Goal: Browse casually

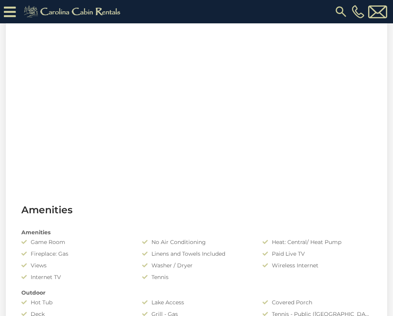
scroll to position [372, 0]
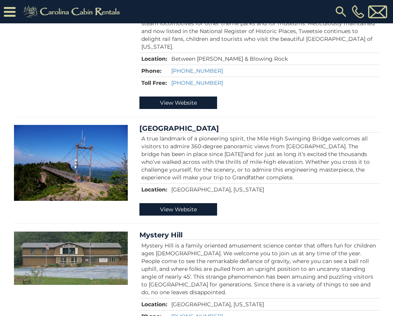
scroll to position [432, 0]
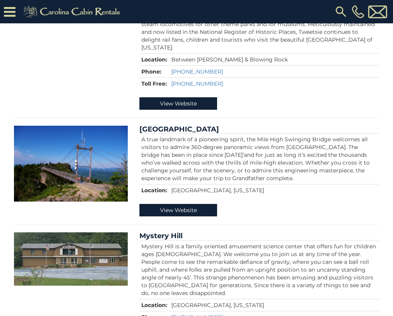
click at [89, 178] on img at bounding box center [71, 164] width 114 height 76
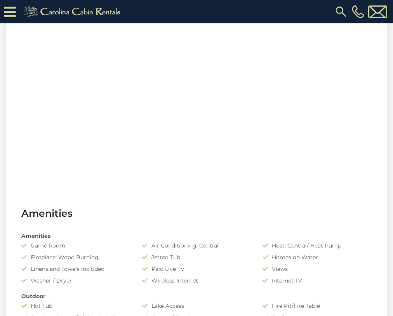
scroll to position [370, 0]
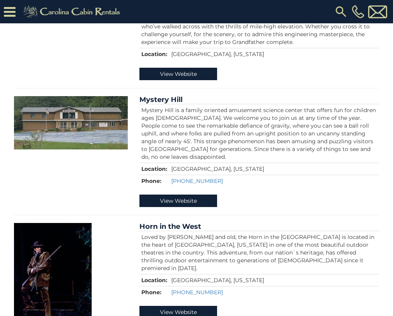
scroll to position [562, 0]
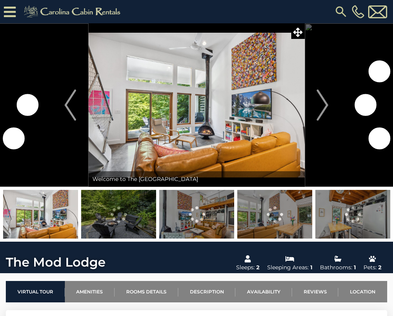
click at [147, 2] on div "[PHONE_NUMBER]" at bounding box center [259, 11] width 260 height 23
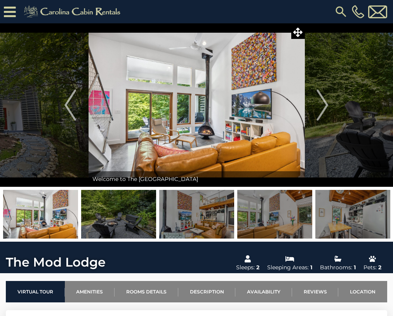
click at [376, 237] on img at bounding box center [353, 214] width 75 height 49
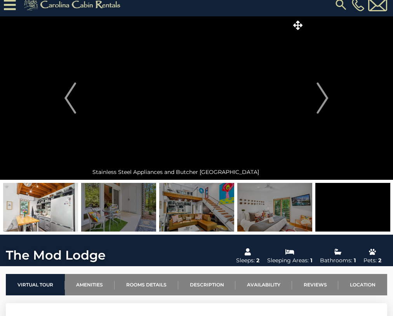
scroll to position [7, 0]
